Goal: Information Seeking & Learning: Learn about a topic

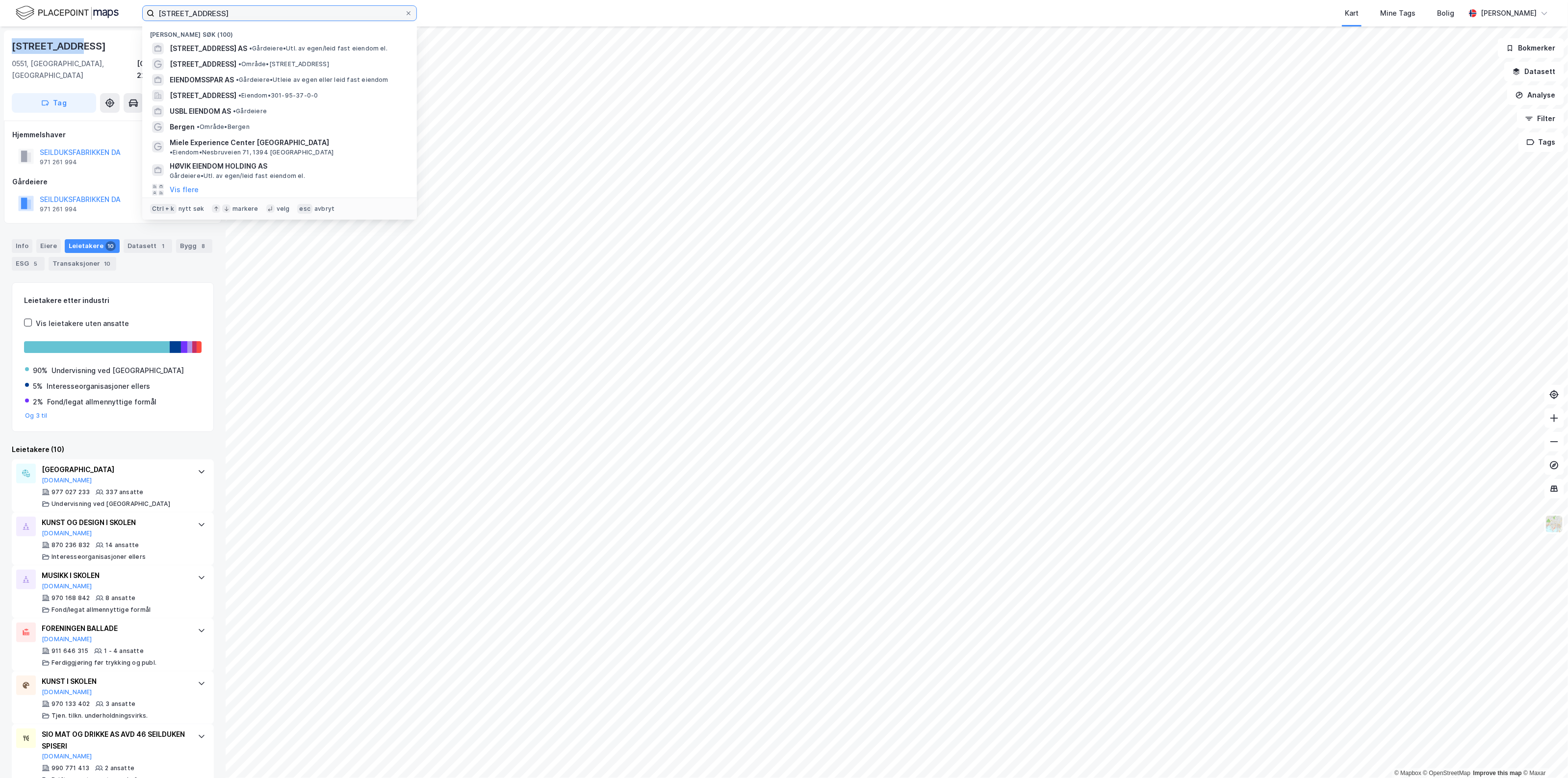
click at [325, 6] on input "[STREET_ADDRESS]" at bounding box center [280, 13] width 250 height 15
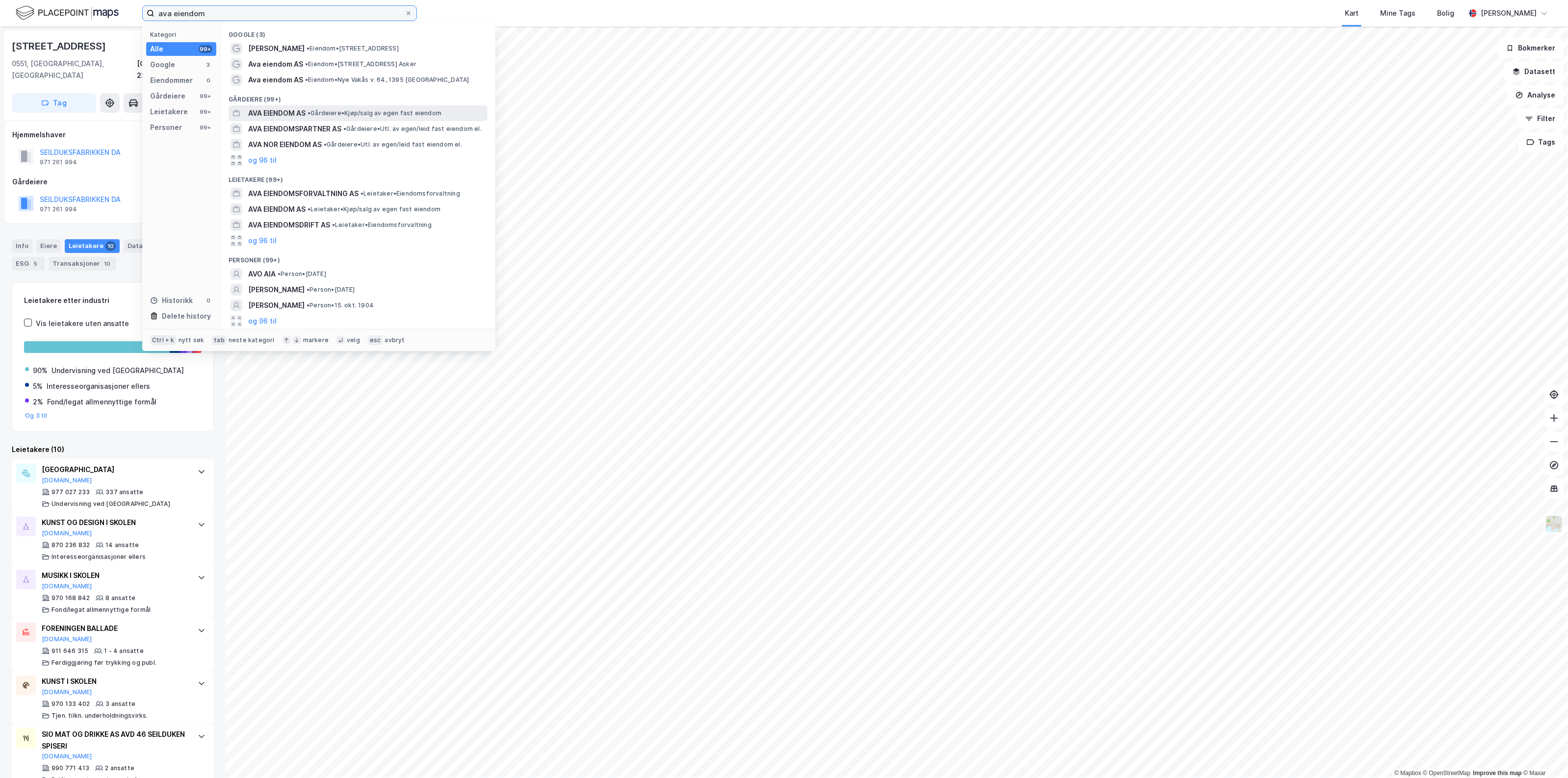
click at [323, 110] on span "• Gårdeiere • Kjøp/salg av egen fast eiendom" at bounding box center [374, 114] width 134 height 8
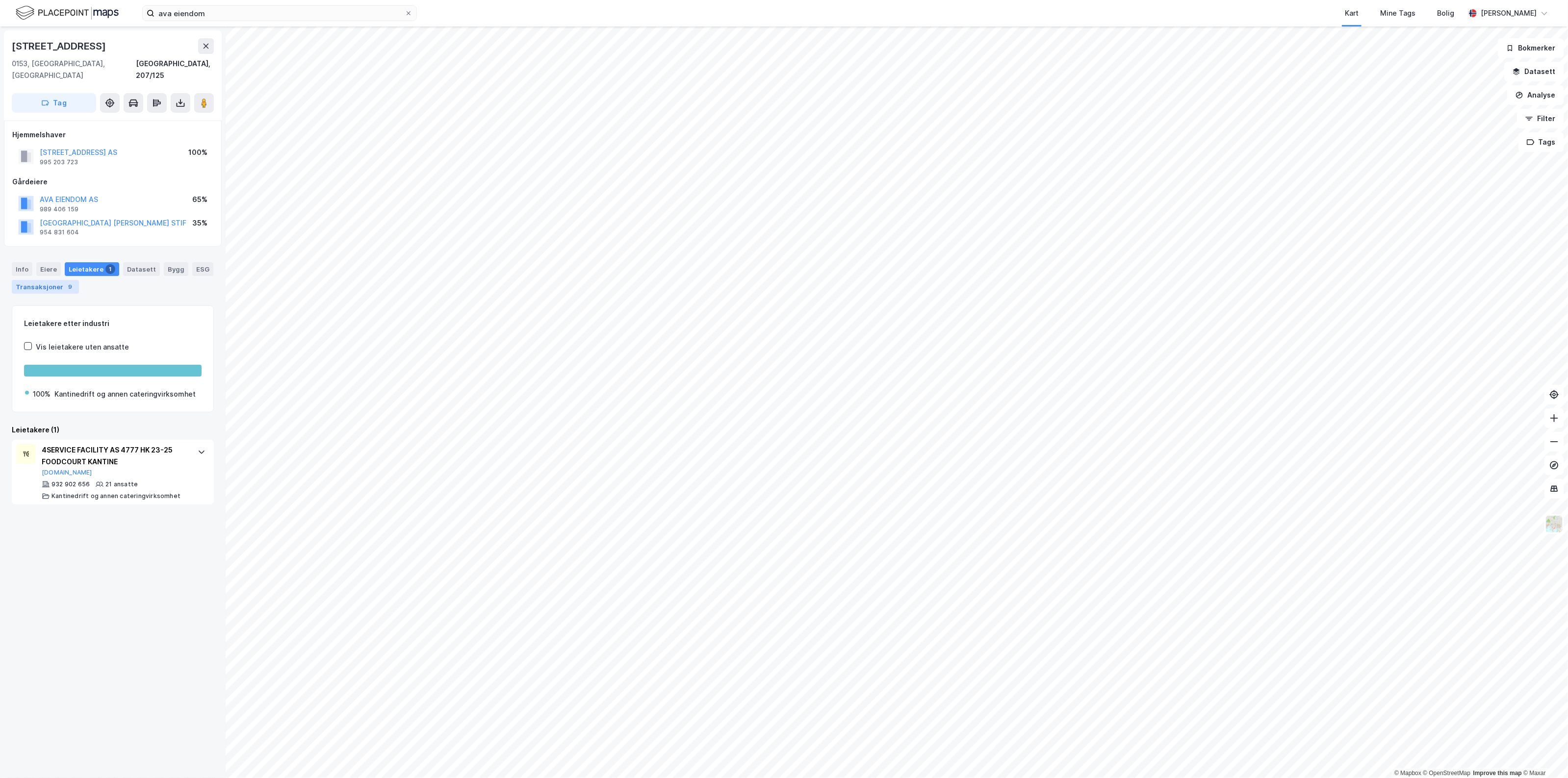
click at [79, 280] on div "Transaksjoner 9" at bounding box center [45, 287] width 67 height 14
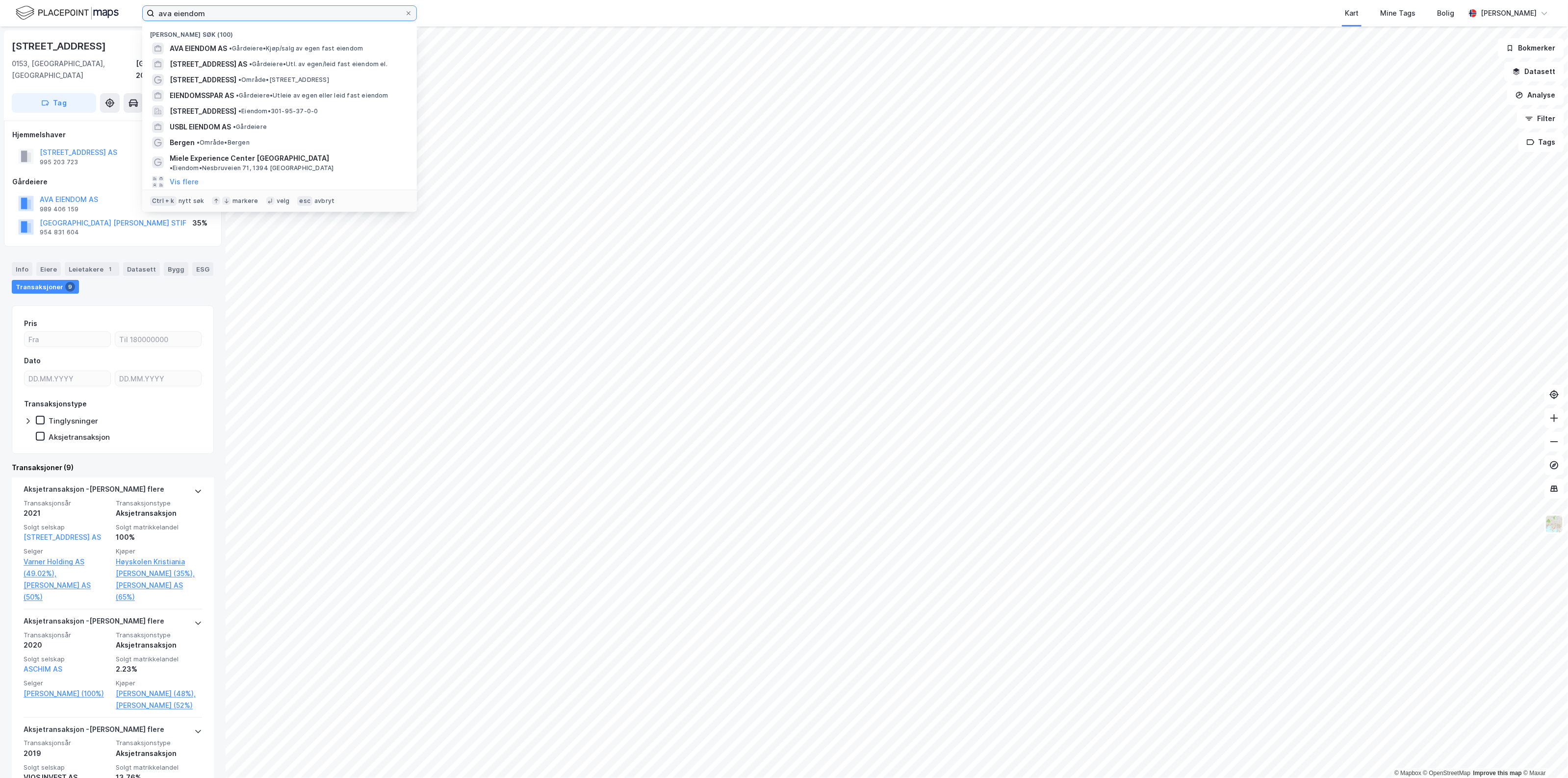
drag, startPoint x: 240, startPoint y: 8, endPoint x: 3, endPoint y: -2, distance: 237.2
click at [3, 0] on html "ava eiendom [GEOGRAPHIC_DATA] søk (100) AVA EIENDOM AS • Gårdeiere • Kjøp/salg …" at bounding box center [784, 389] width 1568 height 778
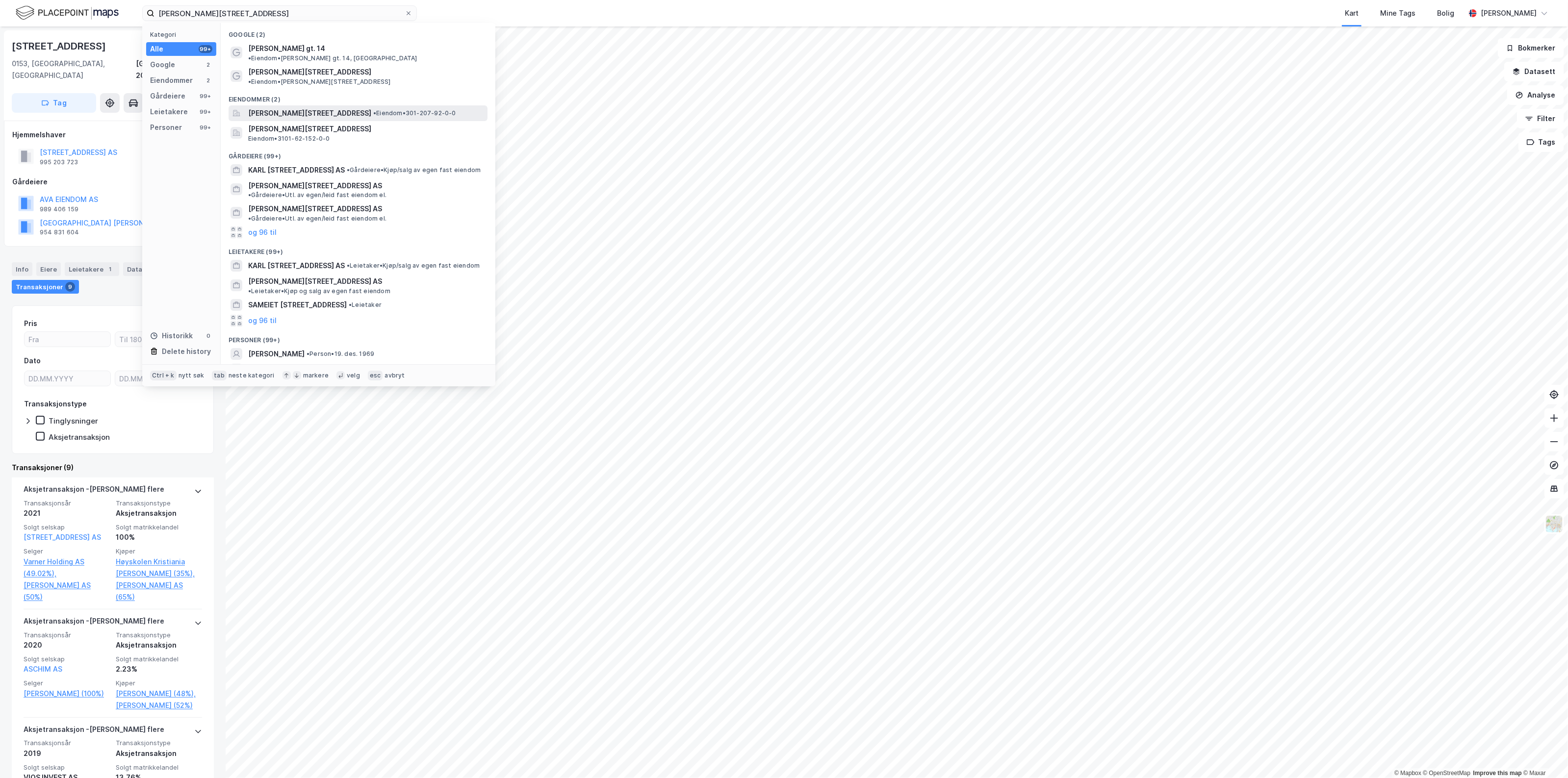
click at [314, 107] on span "[PERSON_NAME][STREET_ADDRESS]" at bounding box center [309, 113] width 123 height 12
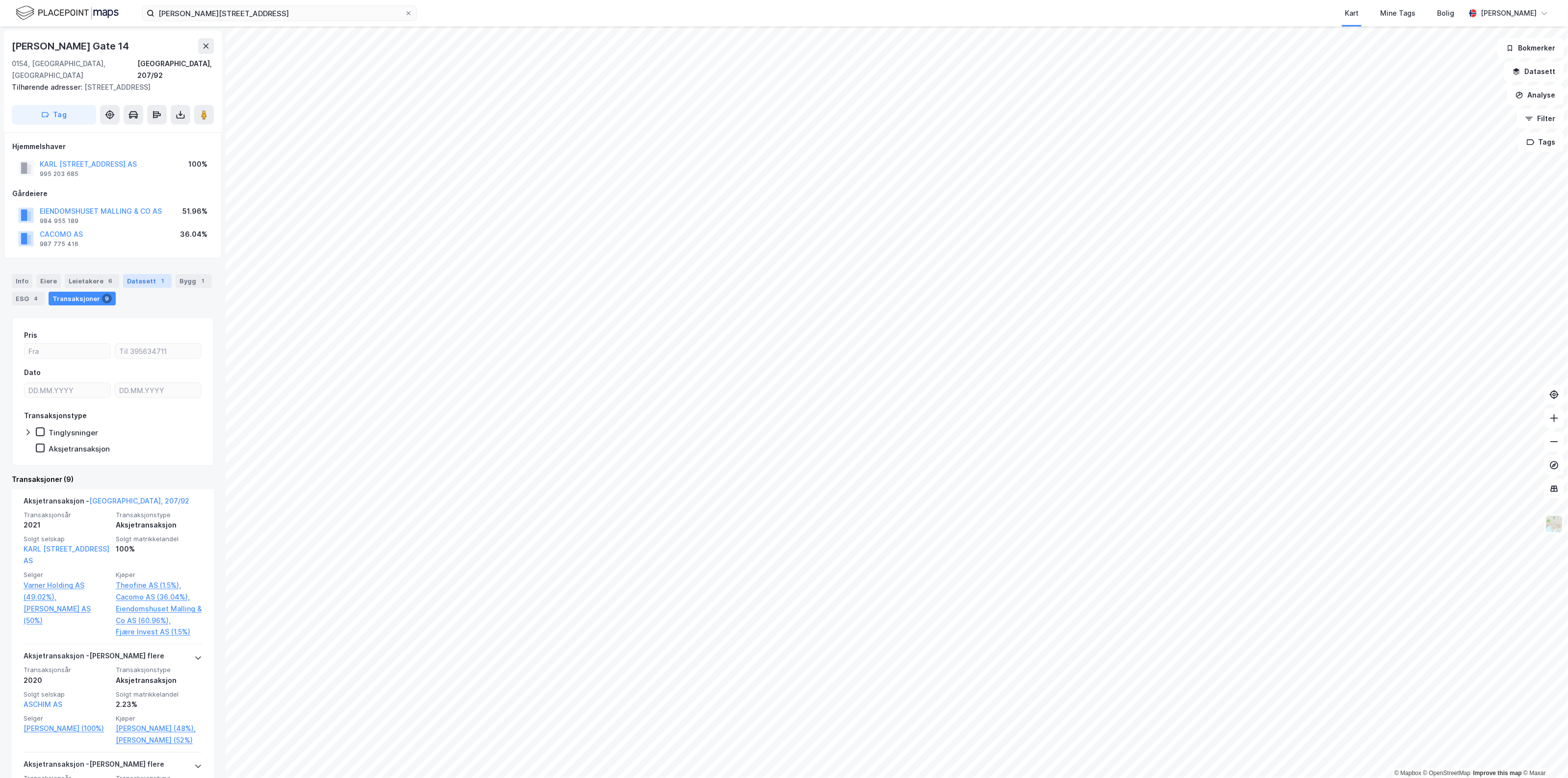
click at [131, 274] on div "Datasett 1" at bounding box center [147, 281] width 49 height 14
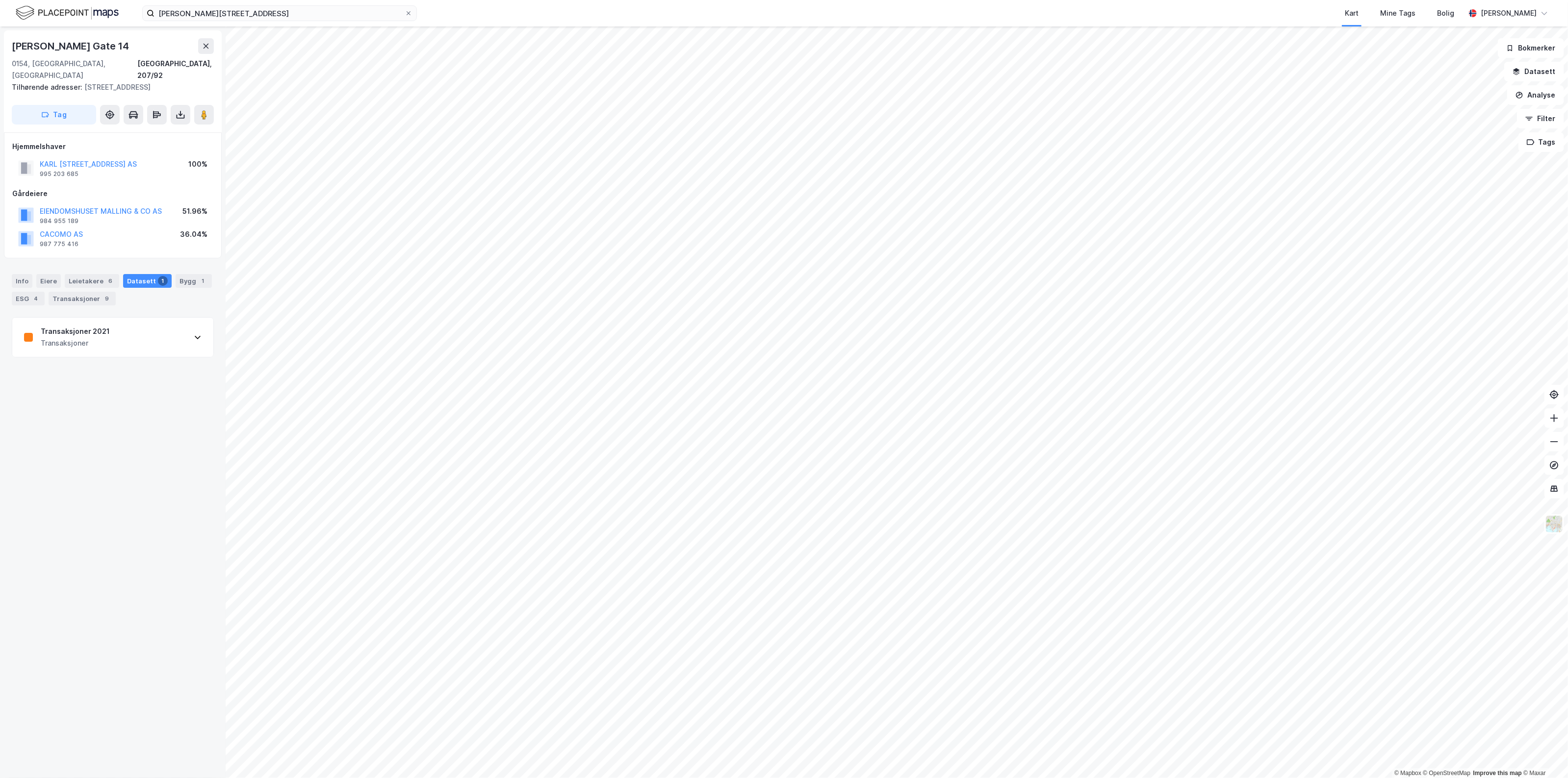
click at [126, 335] on div "Transaksjoner 2021 Transaksjoner" at bounding box center [113, 337] width 201 height 39
click at [90, 721] on div "[URL][DOMAIN_NAME]" at bounding box center [57, 725] width 66 height 8
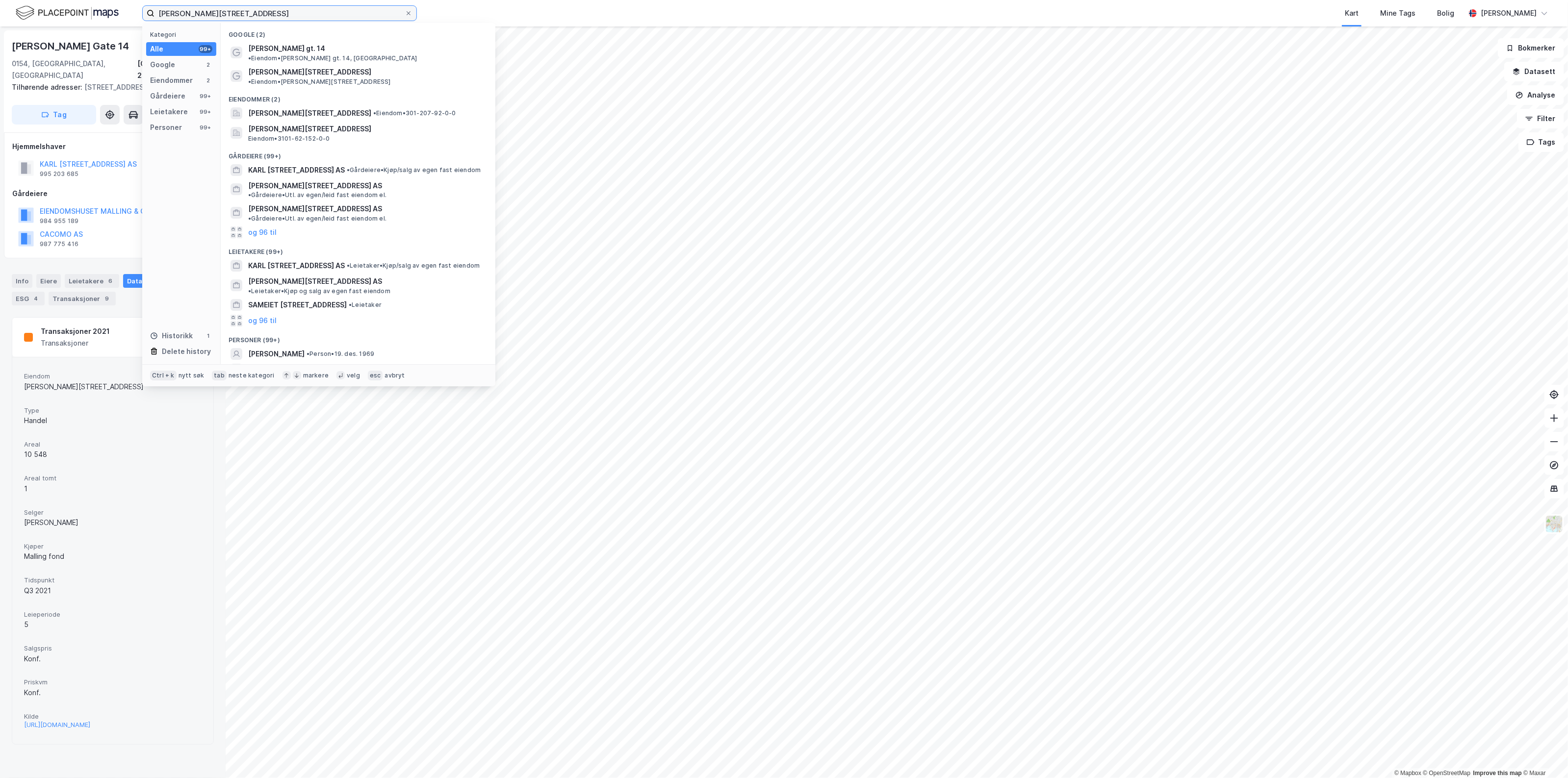
drag, startPoint x: 260, startPoint y: 15, endPoint x: -1, endPoint y: 1, distance: 261.4
click at [0, 1] on html "[PERSON_NAME][STREET_ADDRESS] Kategori Alle 99+ Google 2 Eiendommer 2 Gårdeiere…" at bounding box center [784, 389] width 1568 height 778
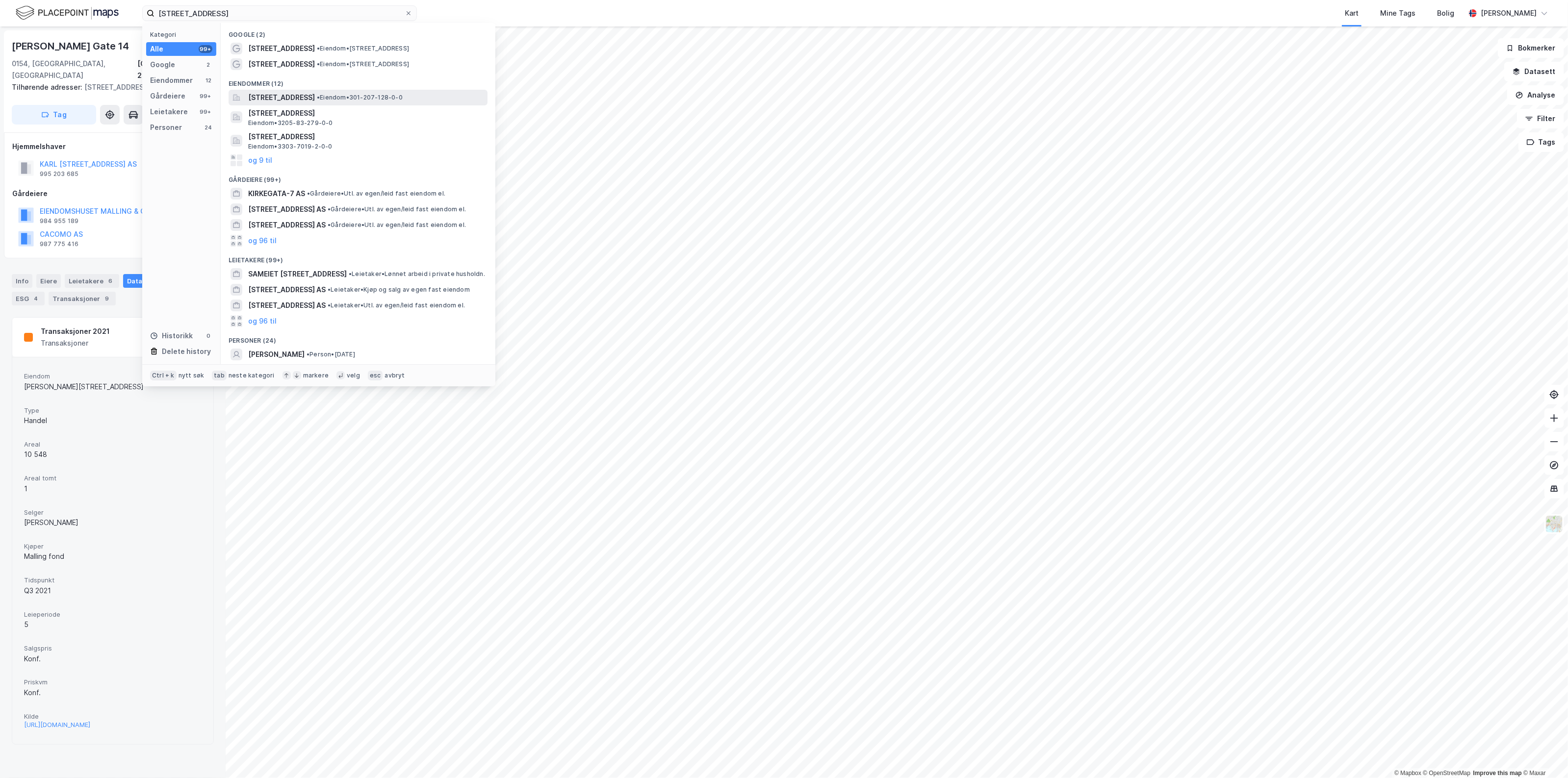
click at [257, 100] on span "[STREET_ADDRESS]" at bounding box center [281, 97] width 66 height 12
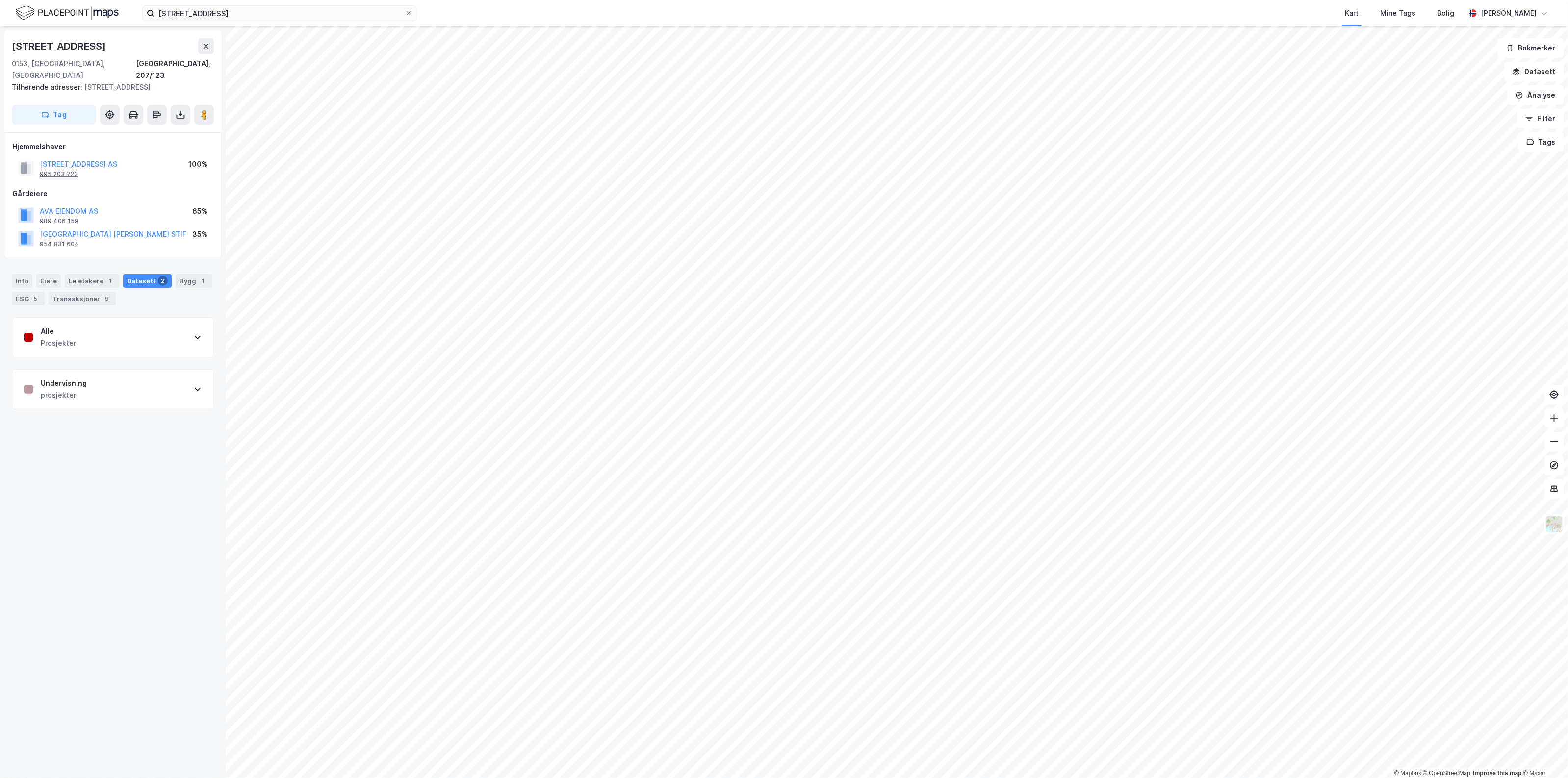
click at [70, 170] on div "995 203 723" at bounding box center [59, 174] width 39 height 8
click at [178, 14] on input "[STREET_ADDRESS]" at bounding box center [280, 13] width 250 height 15
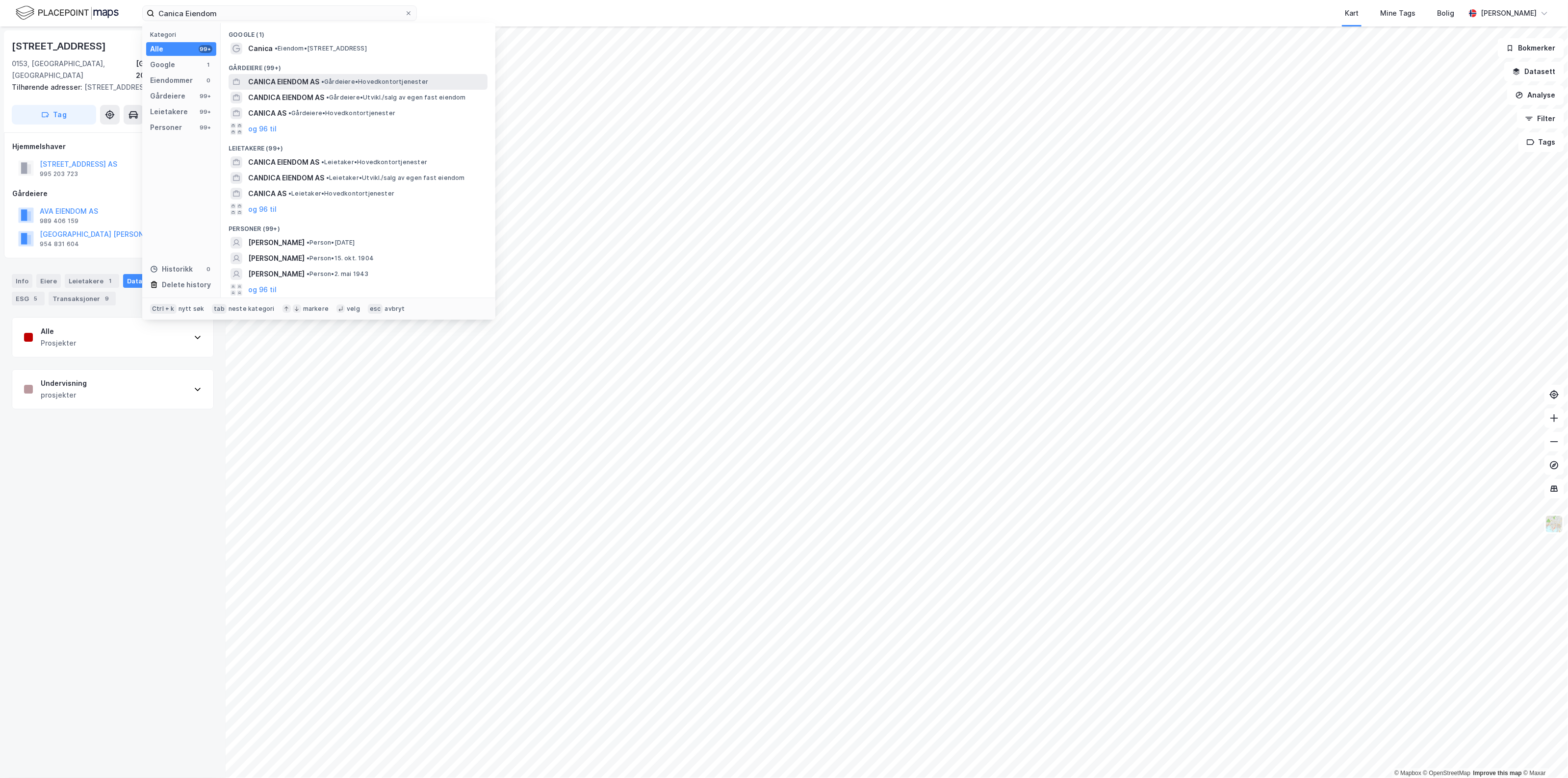
click at [298, 76] on span "CANICA EIENDOM AS" at bounding box center [284, 81] width 71 height 12
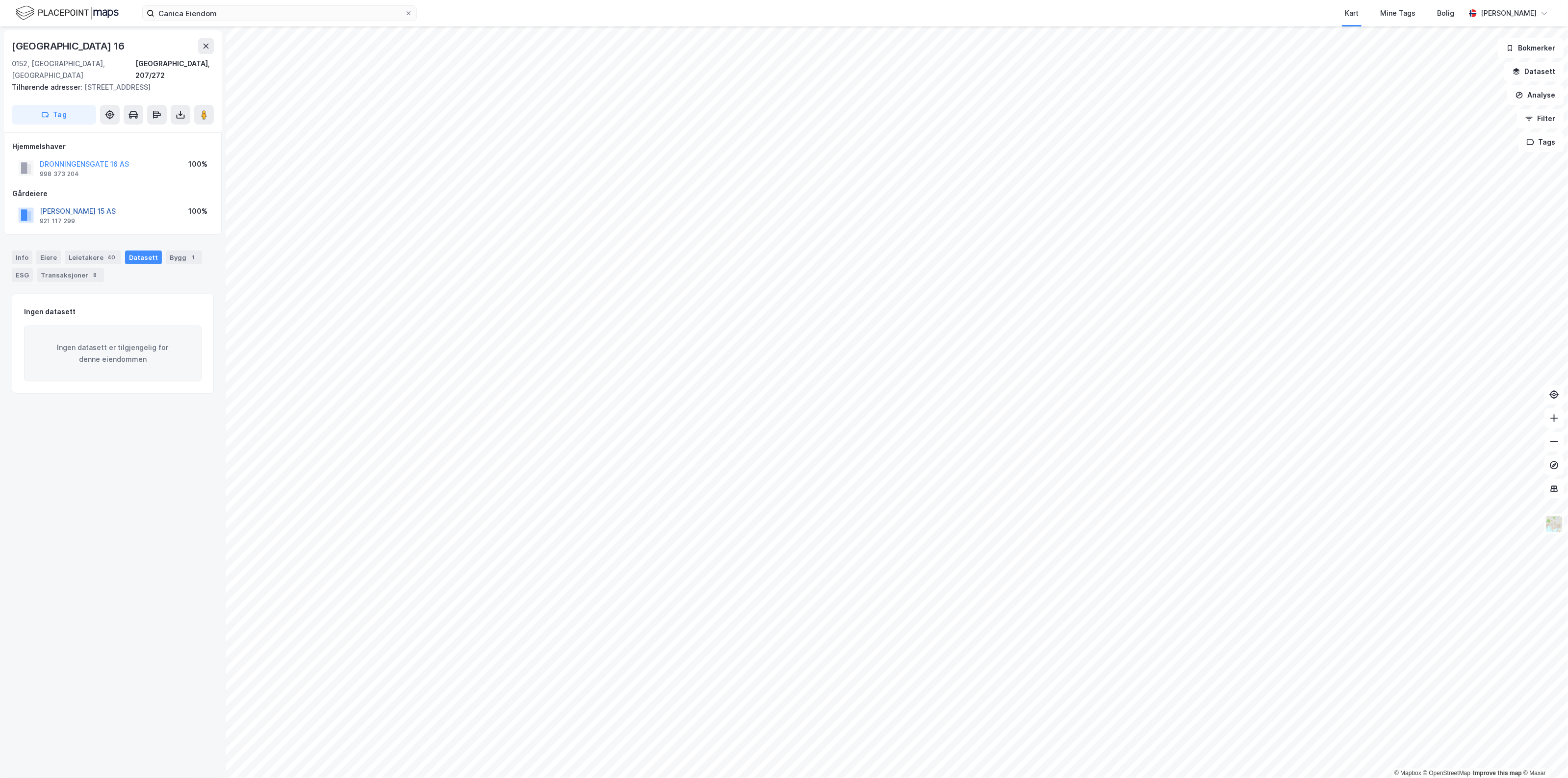
click at [0, 0] on button "[PERSON_NAME] 15 AS" at bounding box center [0, 0] width 0 height 0
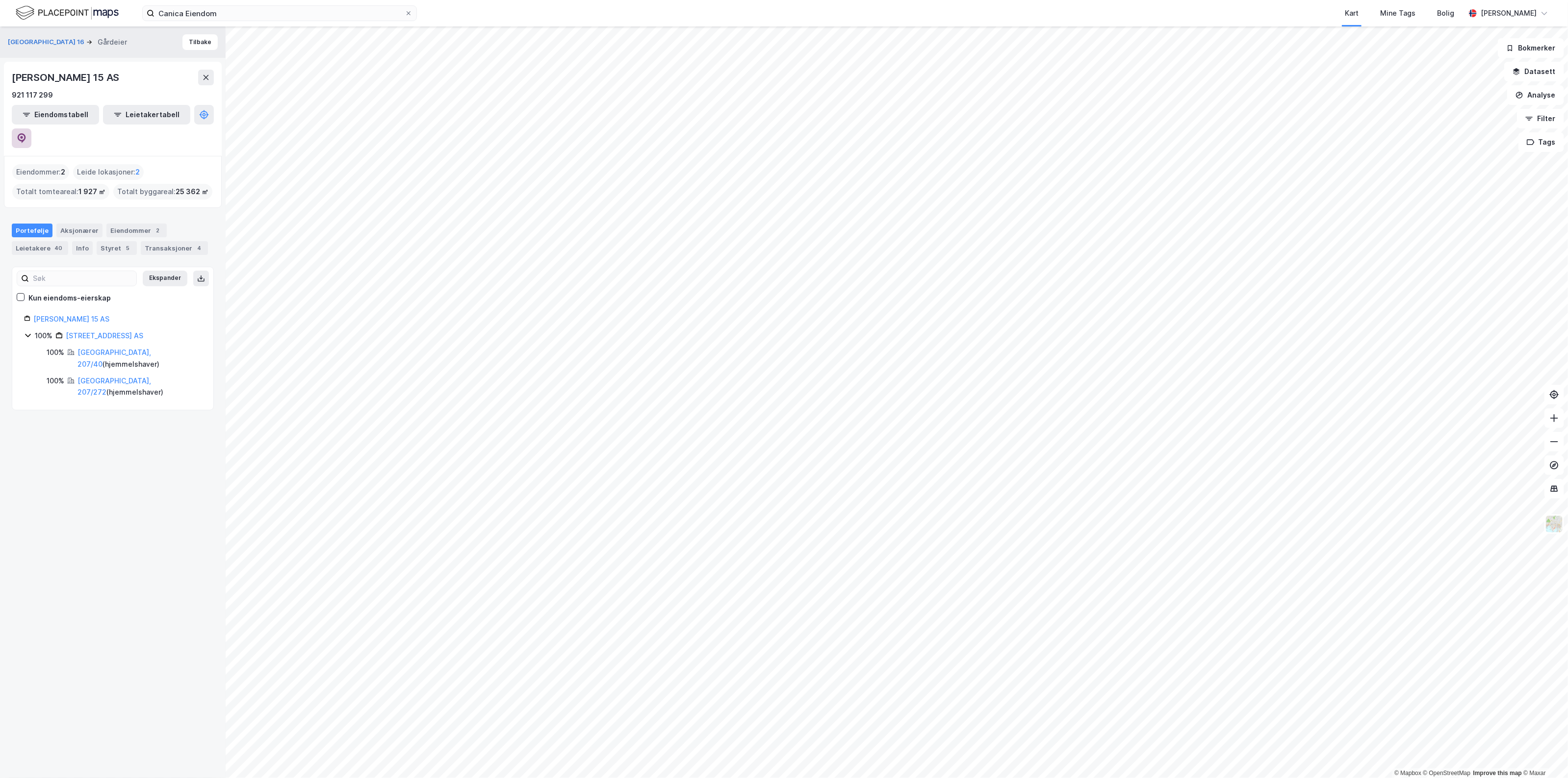
click at [32, 128] on button at bounding box center [21, 138] width 19 height 19
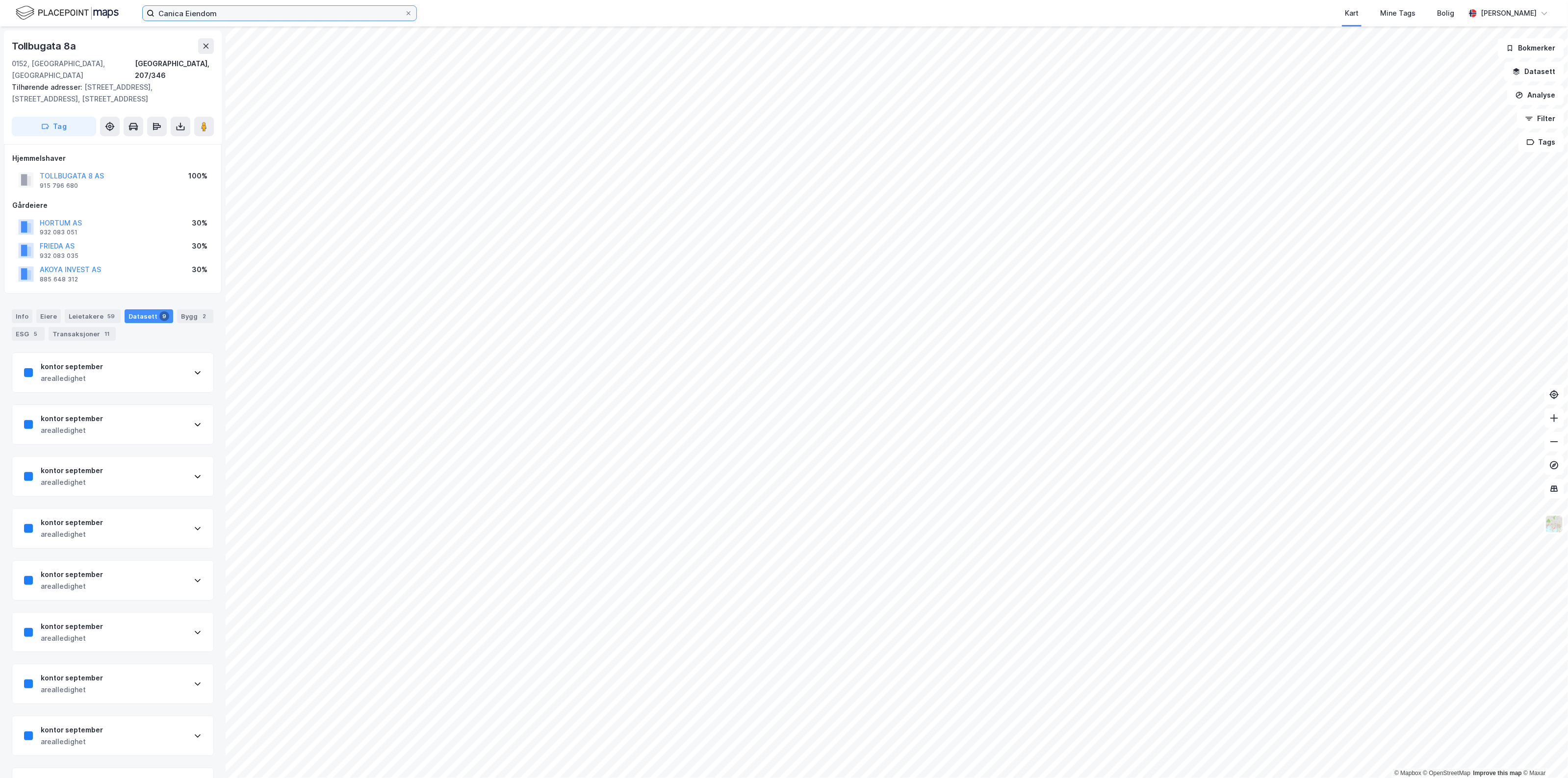
click at [202, 15] on input "Canica Eiendom" at bounding box center [280, 13] width 250 height 15
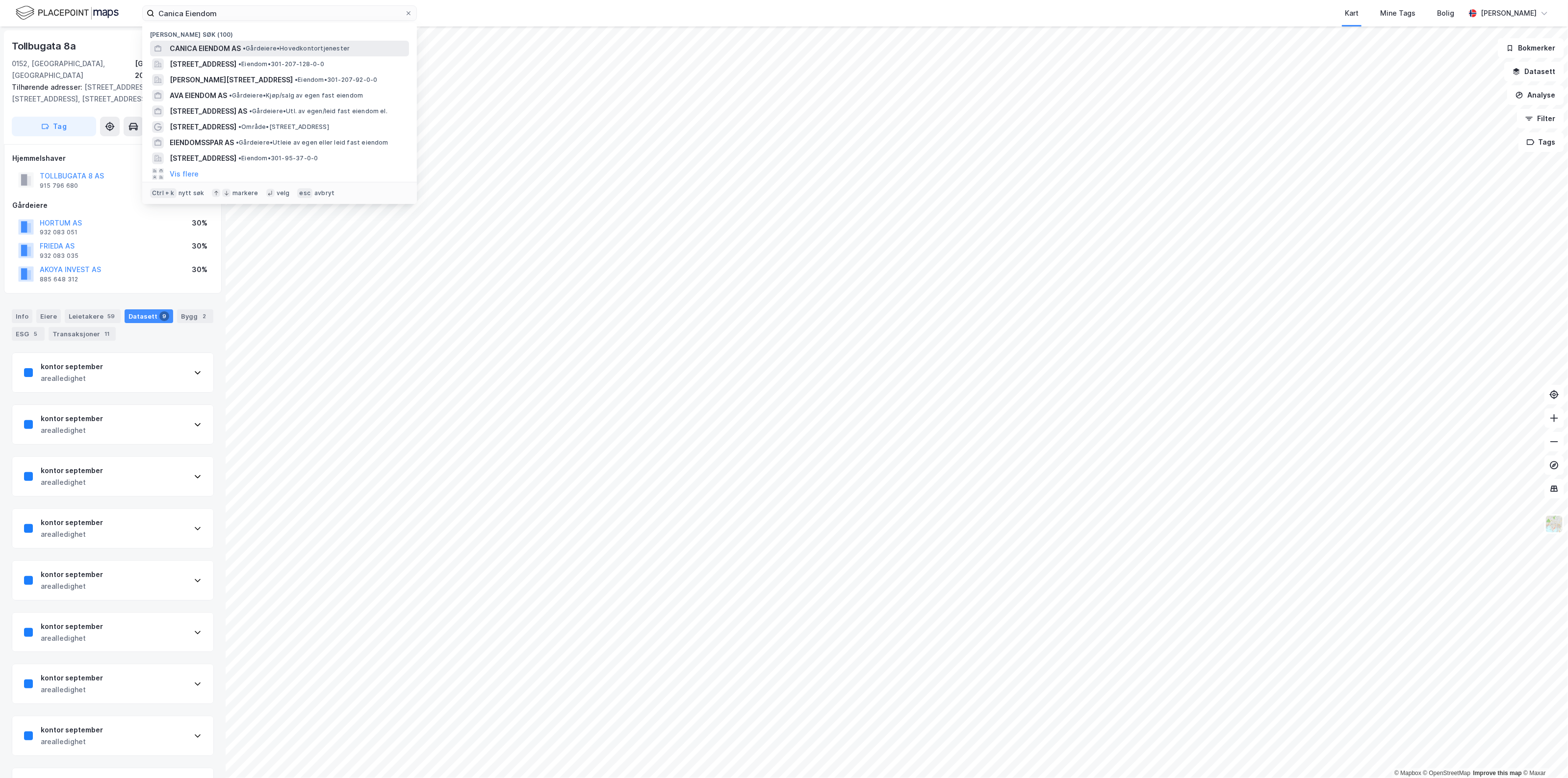
click at [229, 43] on span "CANICA EIENDOM AS" at bounding box center [206, 48] width 71 height 12
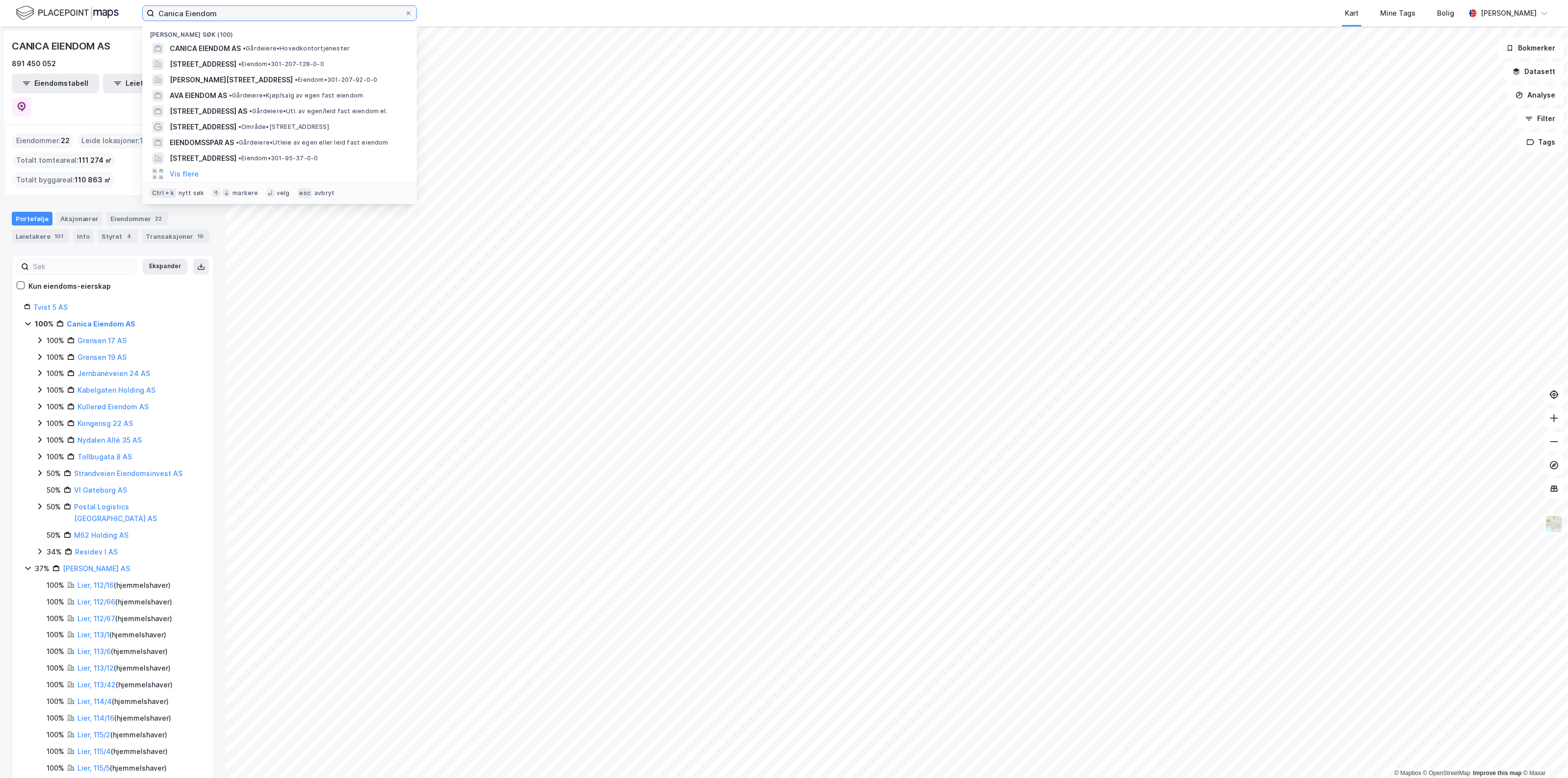
drag, startPoint x: 221, startPoint y: 16, endPoint x: 84, endPoint y: 1, distance: 137.8
click at [86, 1] on div "Canica [PERSON_NAME] søk (100) CANICA EIENDOM AS • Gårdeiere • [STREET_ADDRESS]…" at bounding box center [784, 13] width 1568 height 26
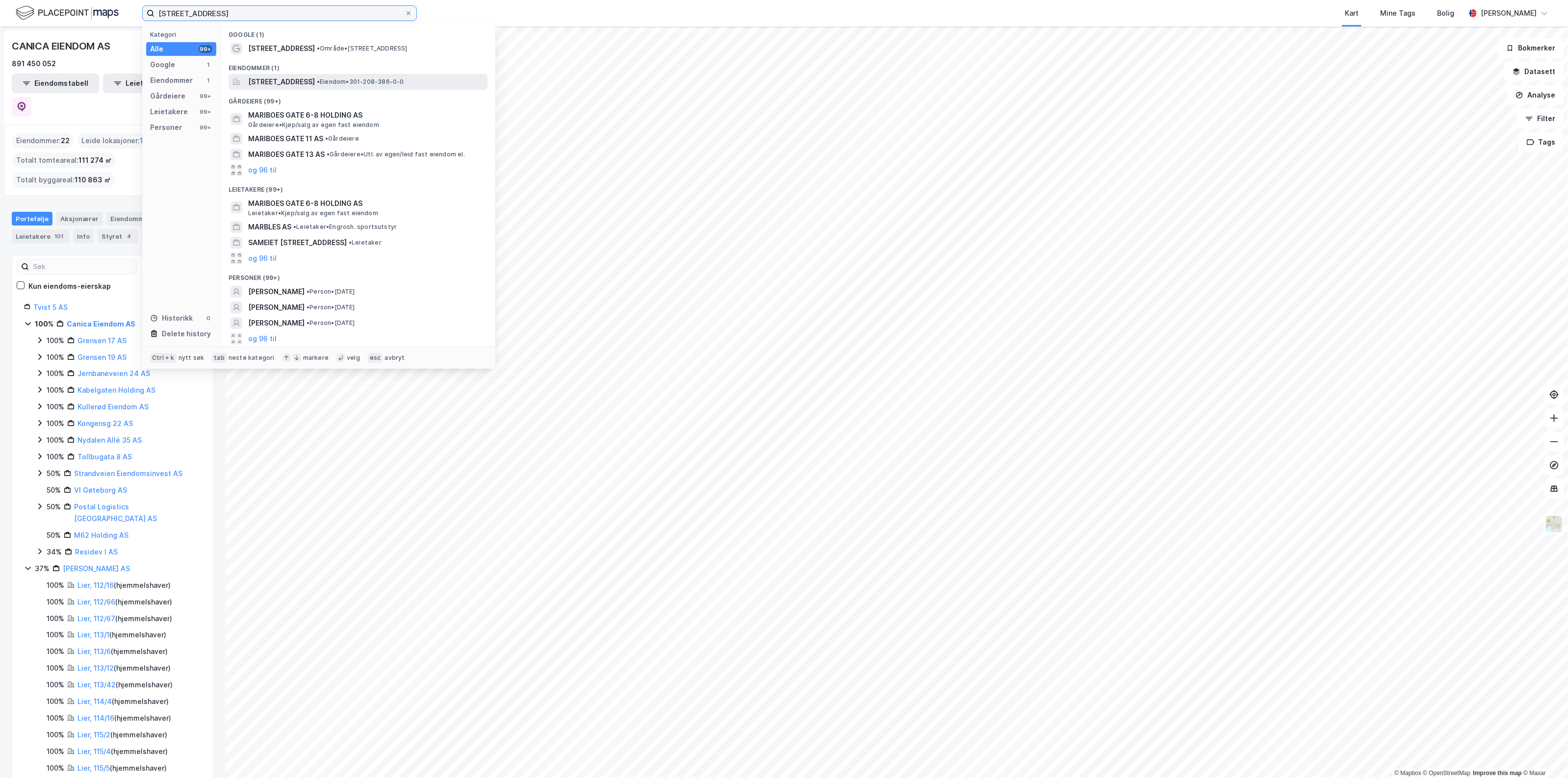
type input "[STREET_ADDRESS]"
click at [294, 80] on span "[STREET_ADDRESS]" at bounding box center [281, 81] width 66 height 12
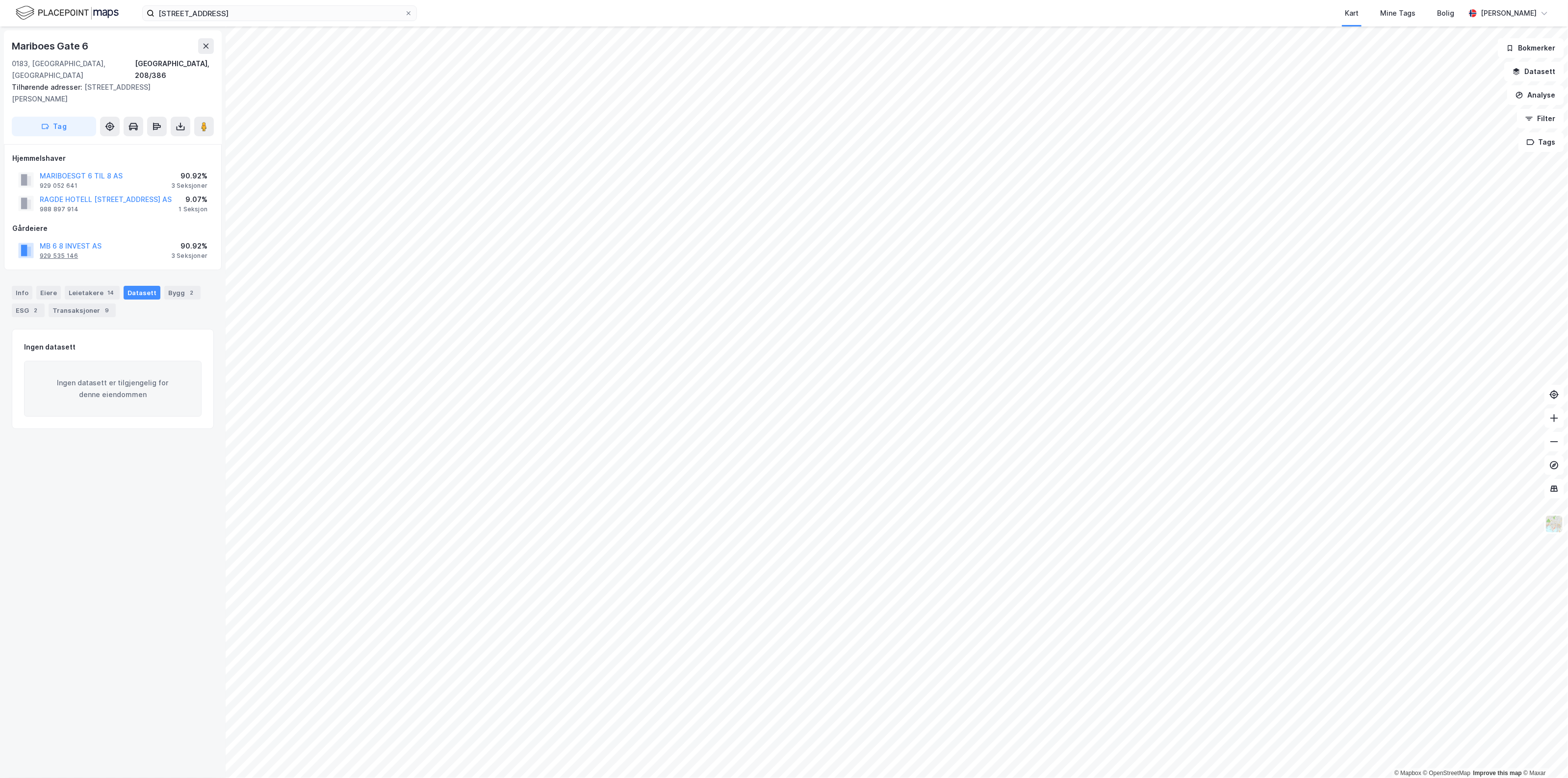
click at [64, 252] on div "929 535 146" at bounding box center [59, 256] width 39 height 8
click at [0, 0] on button "MARIBOESGT 6 TIL 8 AS" at bounding box center [0, 0] width 0 height 0
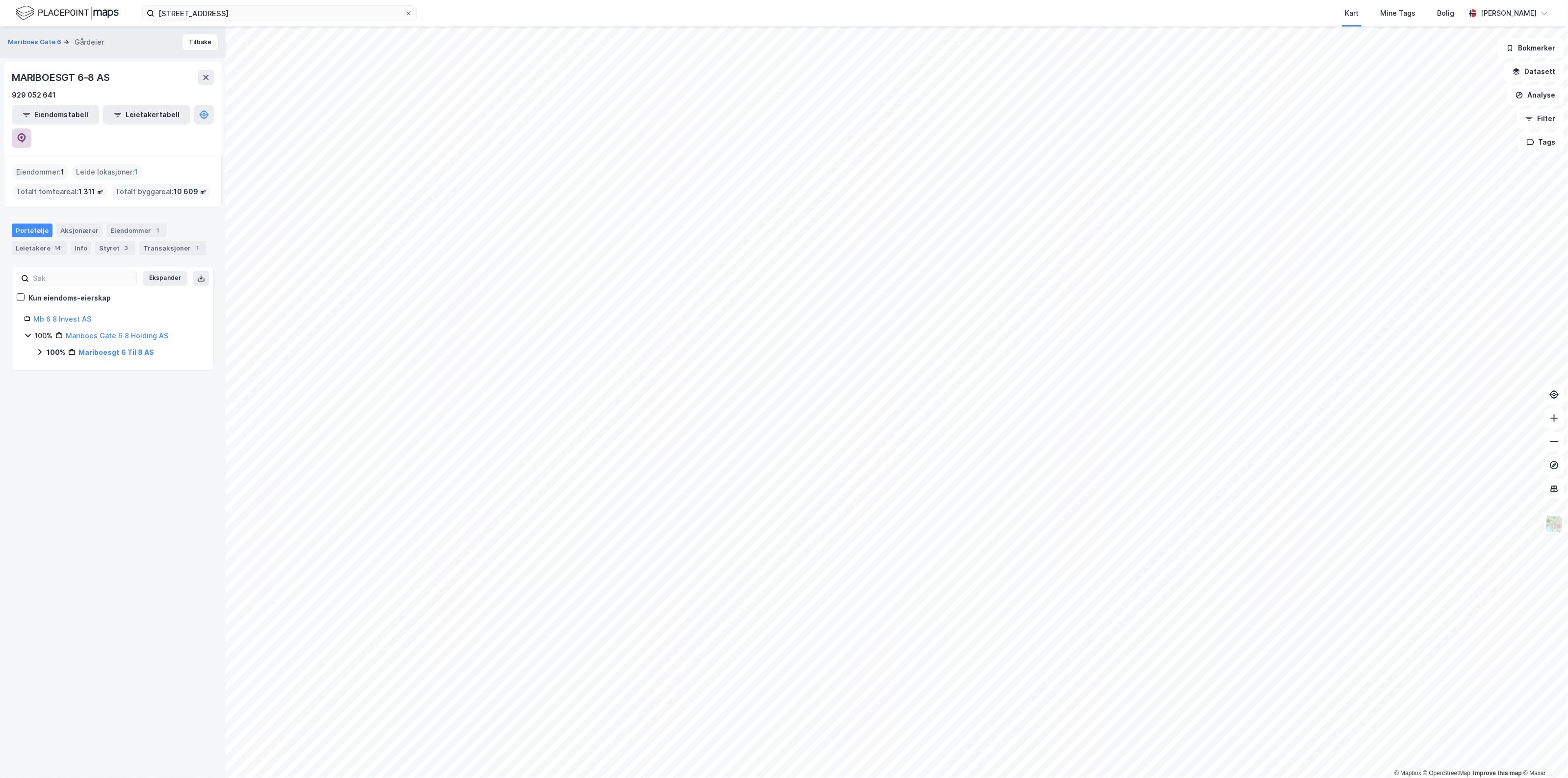
click at [32, 128] on button at bounding box center [21, 138] width 19 height 19
